Goal: Task Accomplishment & Management: Manage account settings

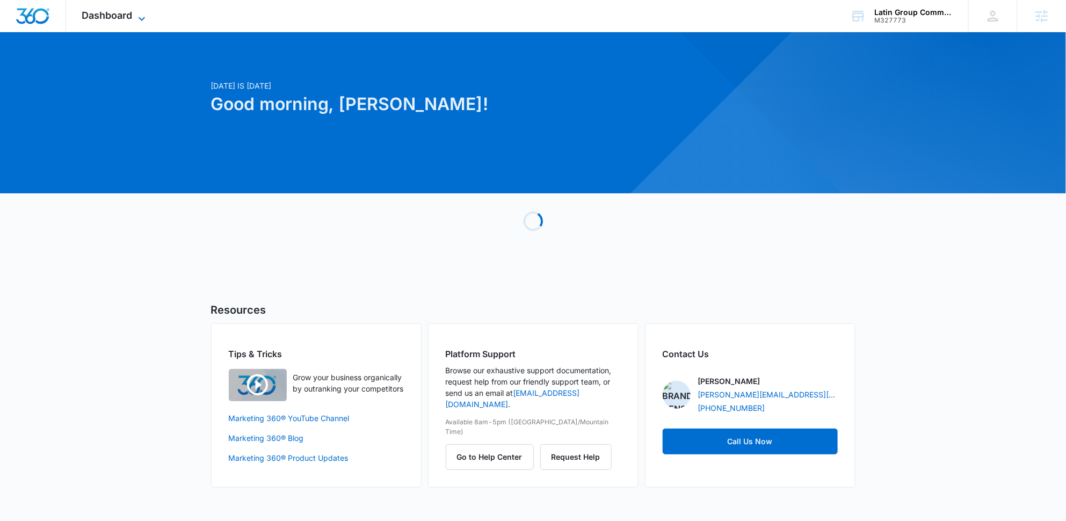
click at [135, 19] on icon at bounding box center [141, 18] width 13 height 13
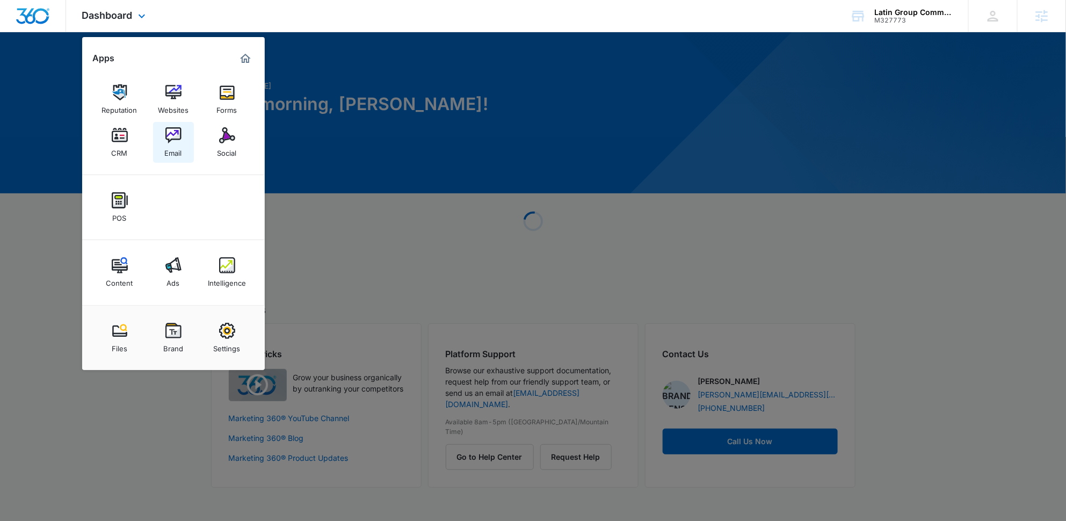
click at [170, 151] on div "Email" at bounding box center [173, 150] width 17 height 14
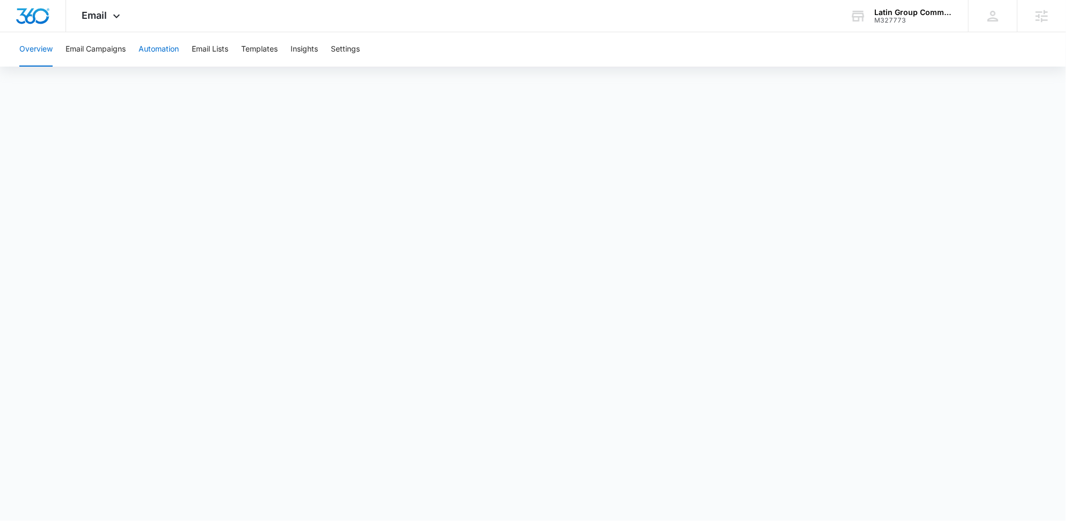
click at [155, 52] on button "Automation" at bounding box center [159, 49] width 40 height 34
click at [219, 49] on button "Email Lists" at bounding box center [210, 49] width 37 height 34
click at [118, 48] on button "Email Campaigns" at bounding box center [96, 49] width 60 height 34
click at [204, 54] on button "Email Lists" at bounding box center [210, 49] width 37 height 34
click at [163, 48] on button "Automation" at bounding box center [159, 49] width 40 height 34
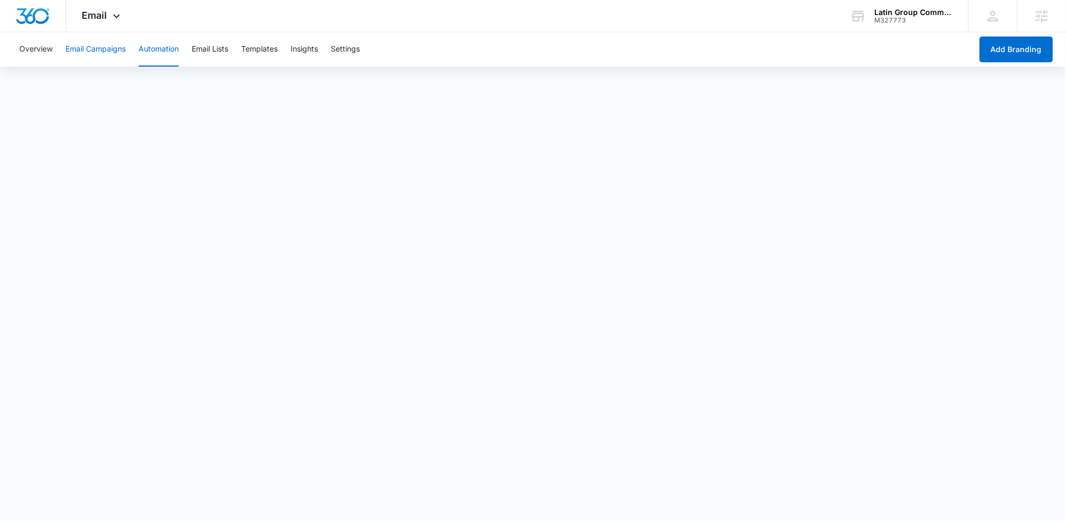
click at [80, 47] on button "Email Campaigns" at bounding box center [96, 49] width 60 height 34
click at [350, 45] on button "Settings" at bounding box center [345, 49] width 29 height 34
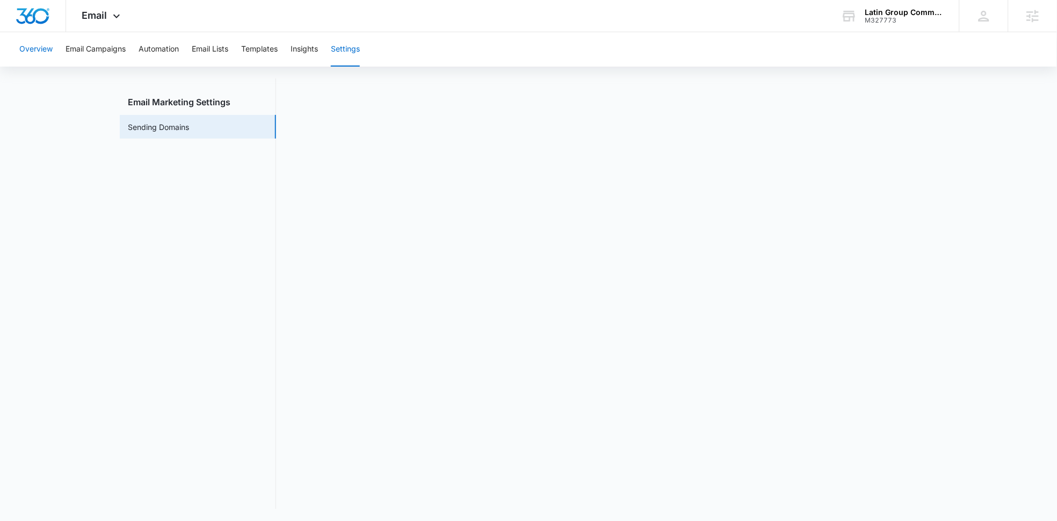
scroll to position [24, 0]
click at [98, 51] on button "Email Campaigns" at bounding box center [96, 49] width 60 height 34
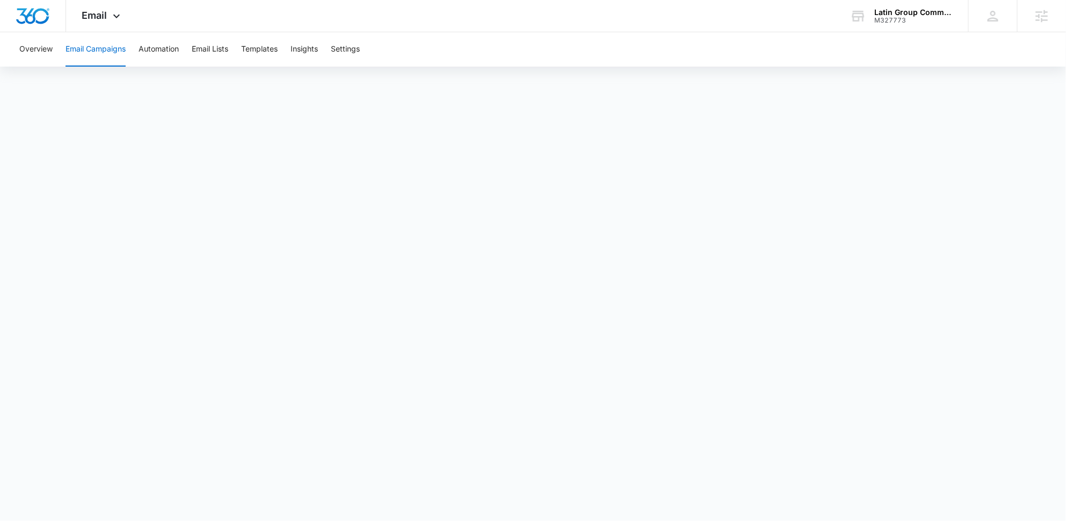
click at [96, 49] on button "Email Campaigns" at bounding box center [96, 49] width 60 height 34
click at [28, 49] on button "Overview" at bounding box center [35, 49] width 33 height 34
click at [93, 49] on button "Email Campaigns" at bounding box center [96, 49] width 60 height 34
